Goal: Find specific page/section: Find specific page/section

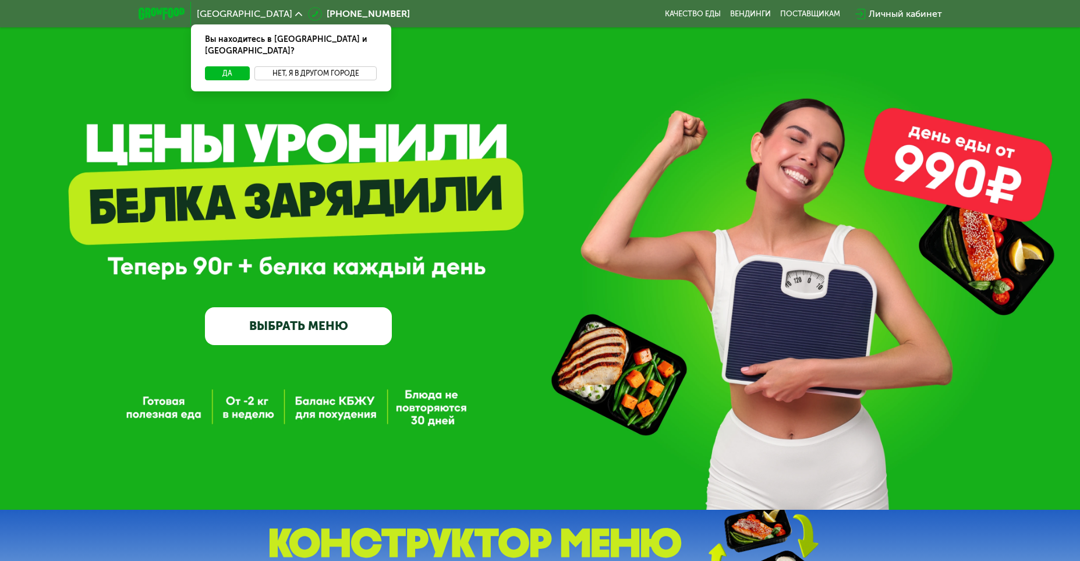
click at [329, 66] on button "Нет, я в другом городе" at bounding box center [315, 73] width 123 height 14
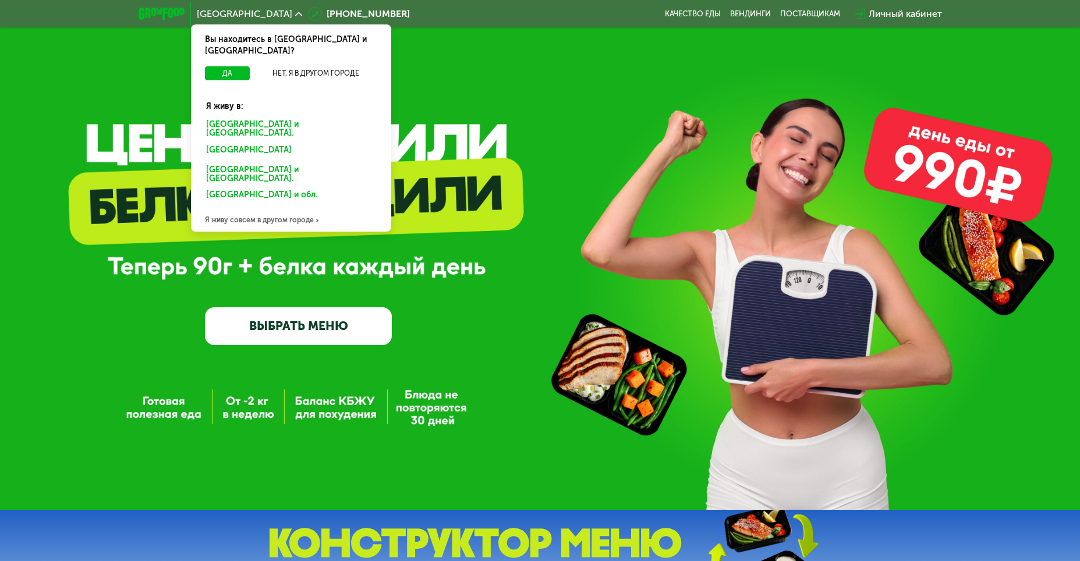
click at [287, 143] on div "Санкт-Петербурге и обл." at bounding box center [289, 152] width 182 height 19
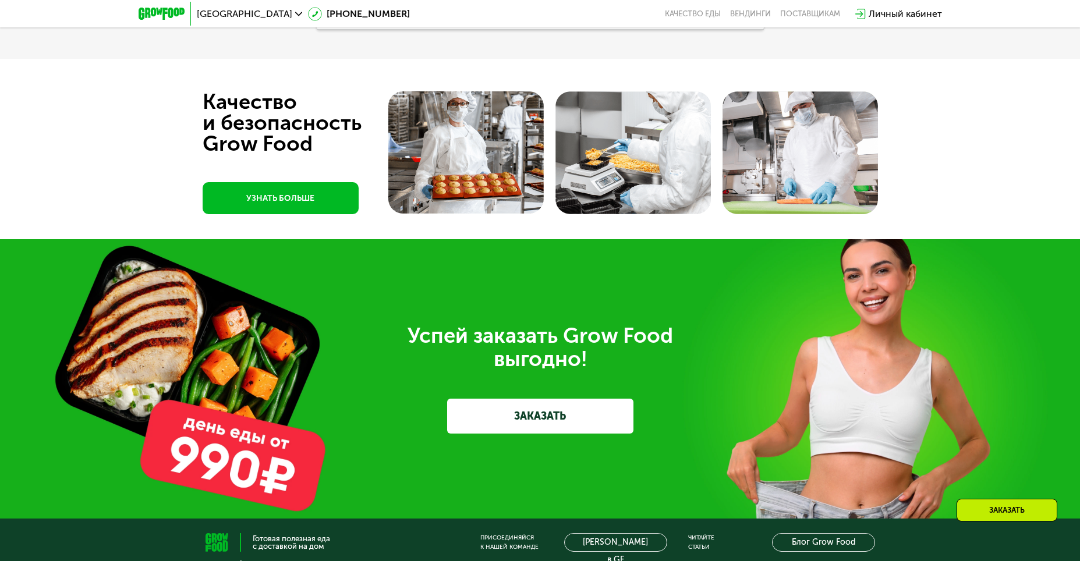
scroll to position [3376, 0]
